Goal: Find contact information: Find contact information

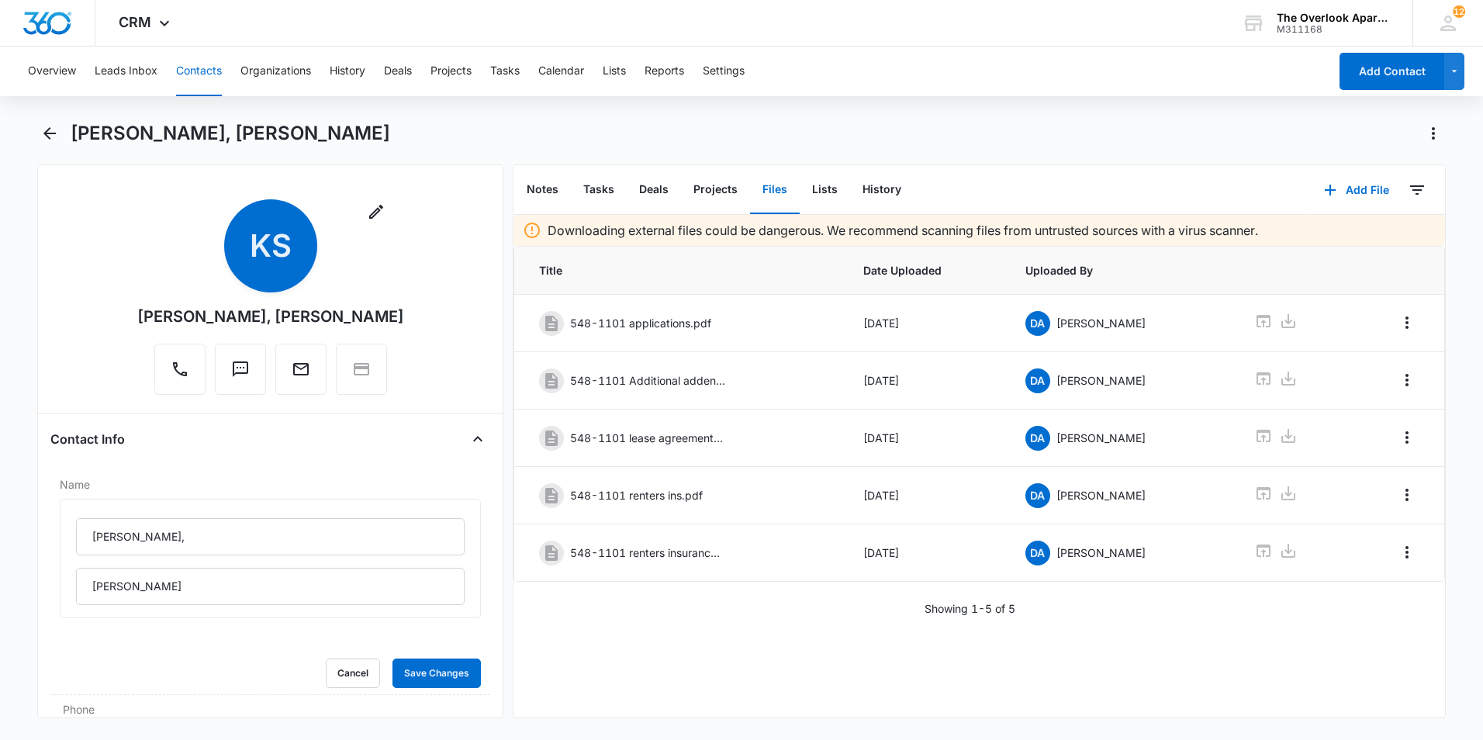
click at [189, 71] on button "Contacts" at bounding box center [199, 72] width 46 height 50
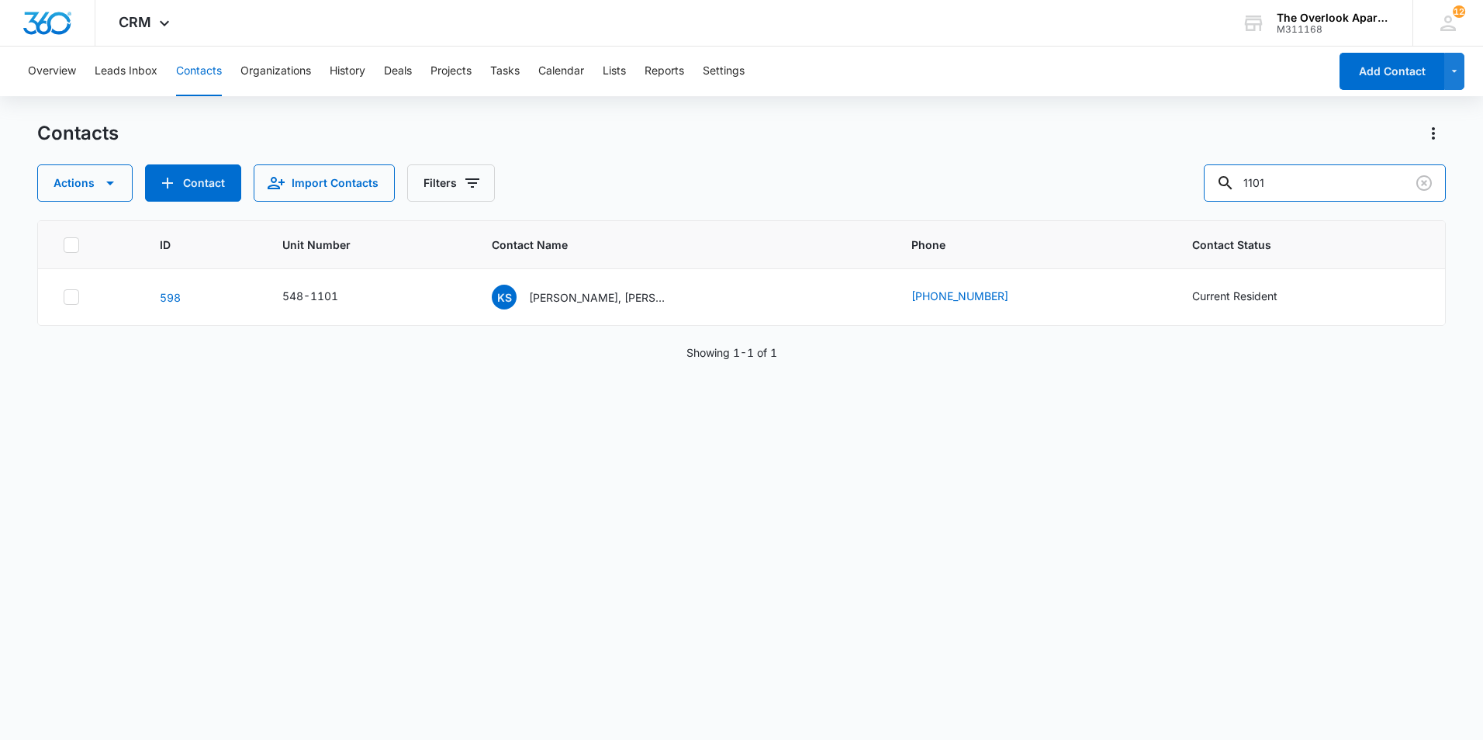
drag, startPoint x: 1299, startPoint y: 192, endPoint x: 993, endPoint y: 220, distance: 307.7
click at [993, 220] on div "Contacts Actions Contact Import Contacts Filters 1101 ID Unit Number Contact Na…" at bounding box center [741, 429] width 1409 height 617
drag, startPoint x: 1333, startPoint y: 182, endPoint x: 852, endPoint y: 193, distance: 480.3
click at [824, 199] on div "Actions Contact Import Contacts Filters 2205" at bounding box center [741, 182] width 1409 height 37
type input "1208"
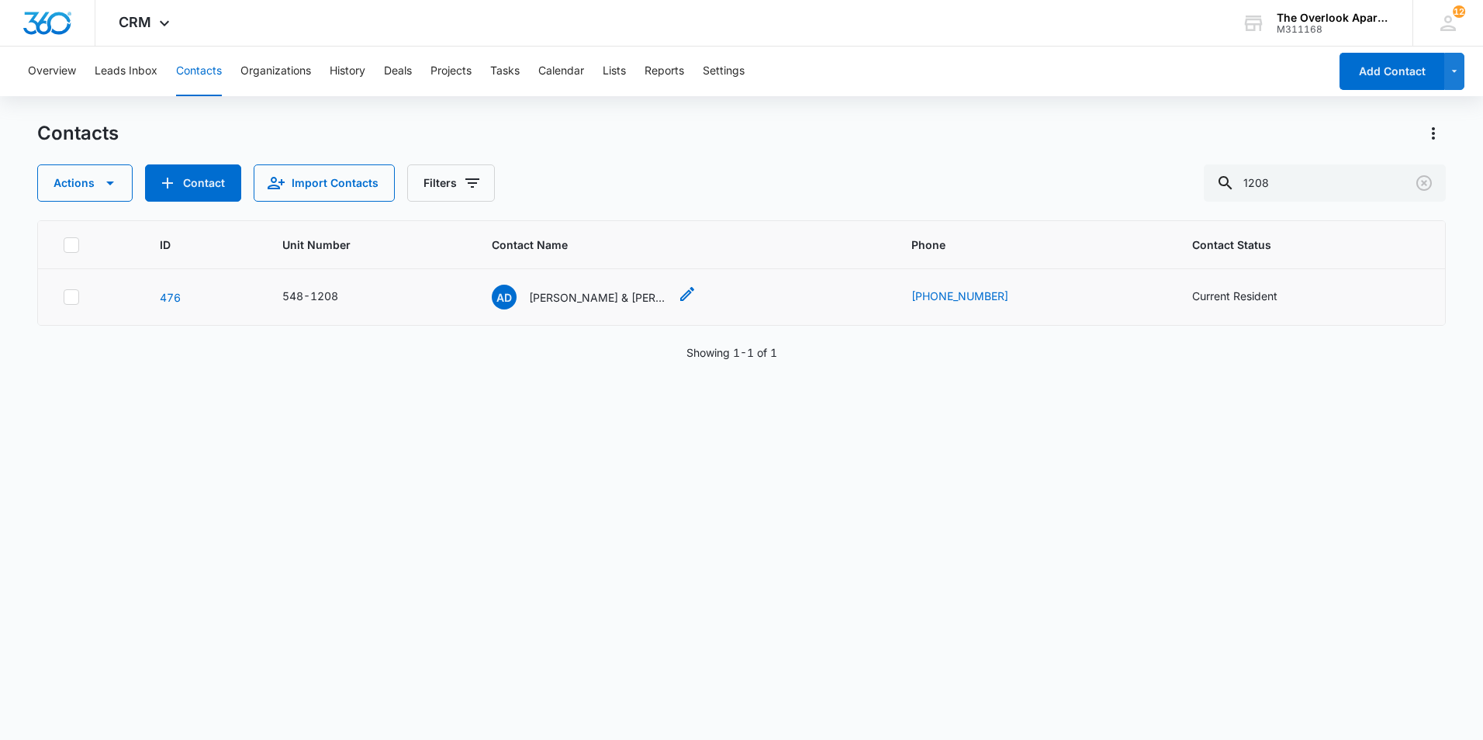
click at [582, 302] on p "[PERSON_NAME] & [PERSON_NAME]" at bounding box center [599, 297] width 140 height 16
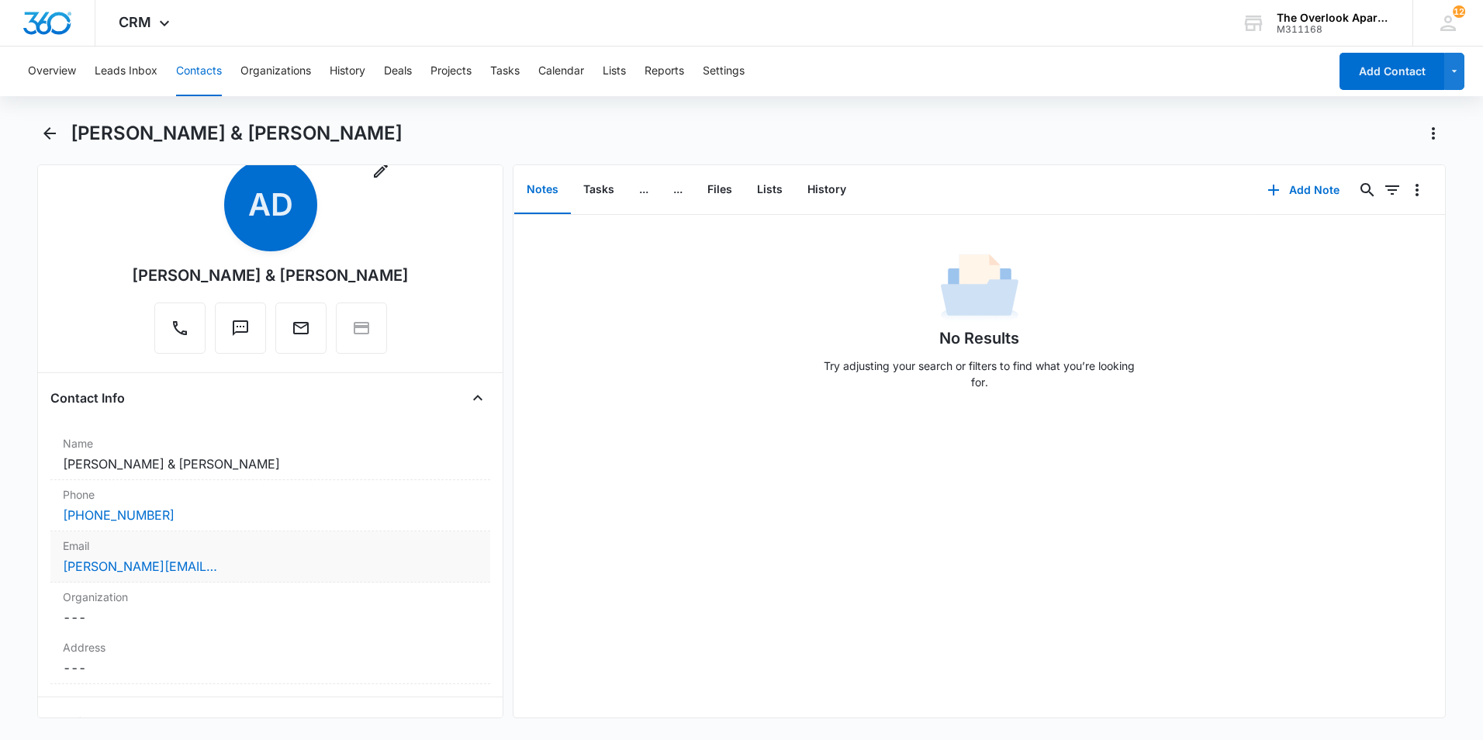
scroll to position [78, 0]
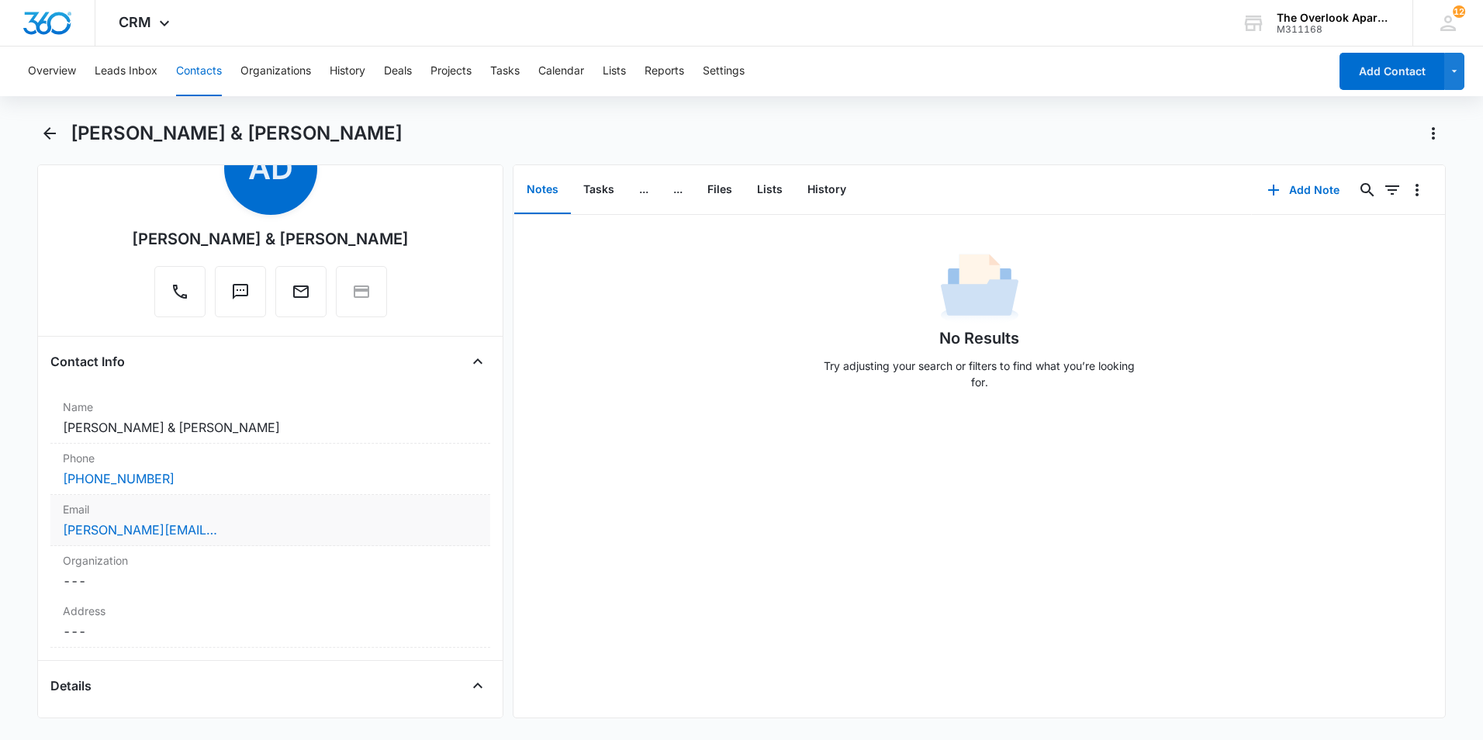
click at [244, 521] on div "[PERSON_NAME][EMAIL_ADDRESS][DOMAIN_NAME]" at bounding box center [270, 529] width 415 height 19
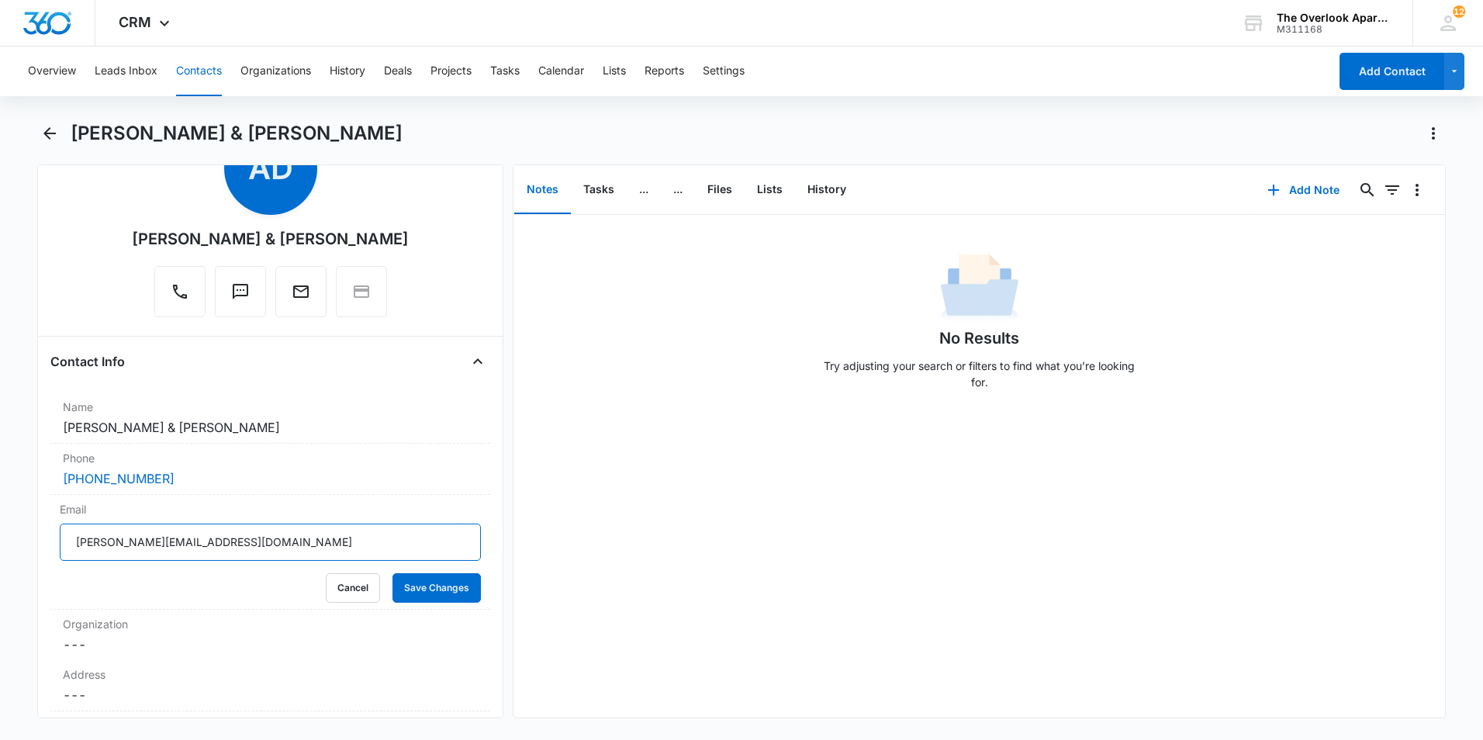
drag, startPoint x: 245, startPoint y: 541, endPoint x: -3, endPoint y: 550, distance: 248.4
click at [0, 550] on html "CRM Apps Reputation Websites Forms CRM Email Social Shop Payments POS Content A…" at bounding box center [741, 370] width 1483 height 740
